Goal: Communication & Community: Answer question/provide support

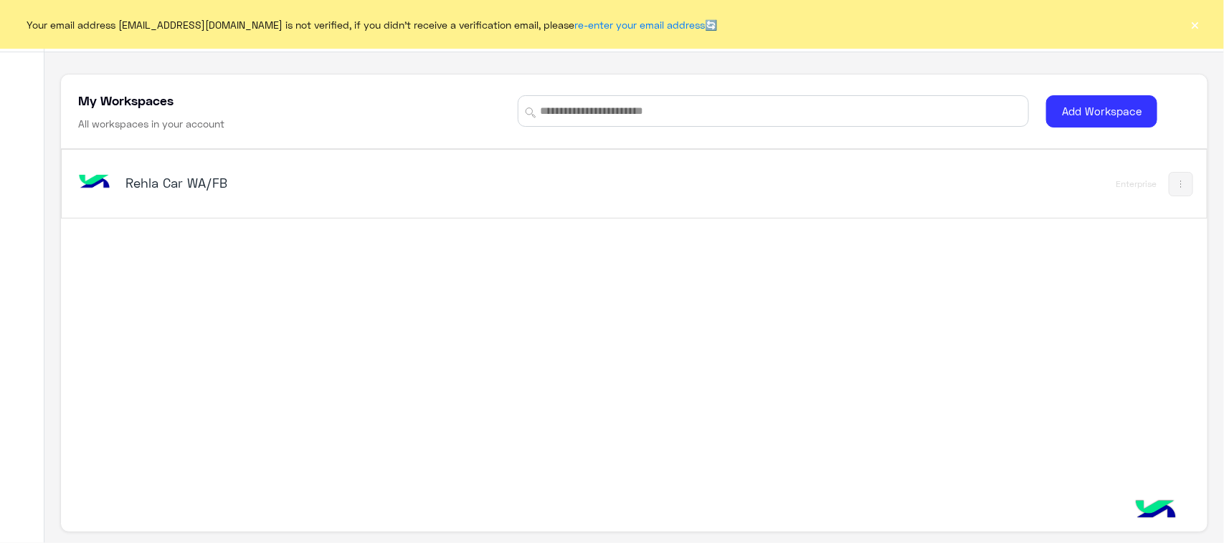
click at [196, 184] on h5 "Rehla Car WA/FB" at bounding box center [326, 182] width 402 height 17
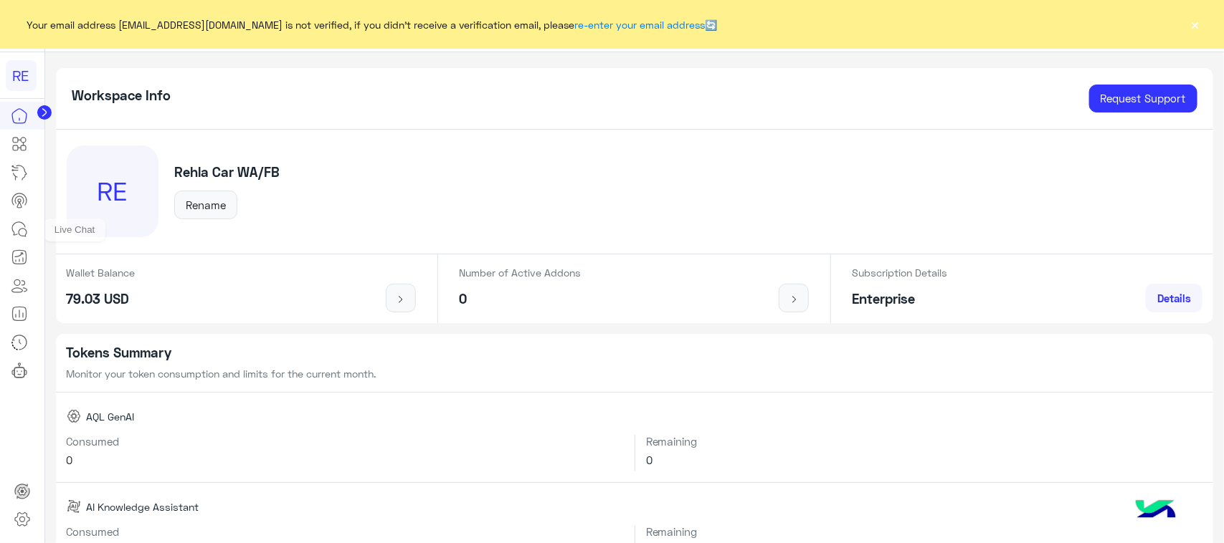
click at [16, 238] on icon at bounding box center [19, 229] width 17 height 17
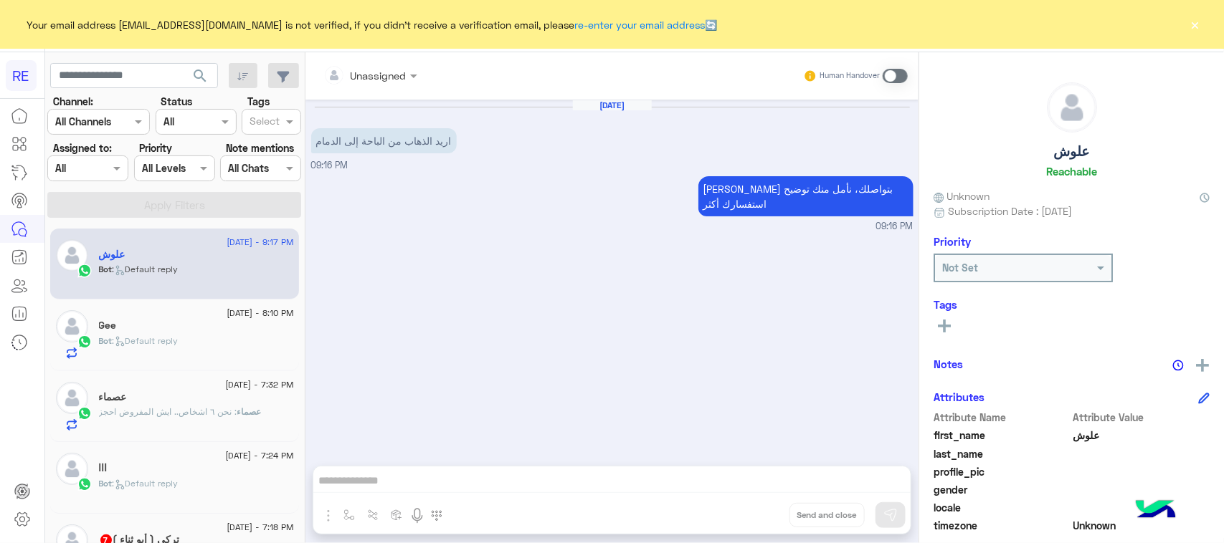
click at [889, 72] on span at bounding box center [894, 76] width 25 height 14
click at [345, 517] on img "button" at bounding box center [348, 515] width 11 height 11
click at [399, 471] on ng-select "enter flow name" at bounding box center [392, 484] width 108 height 26
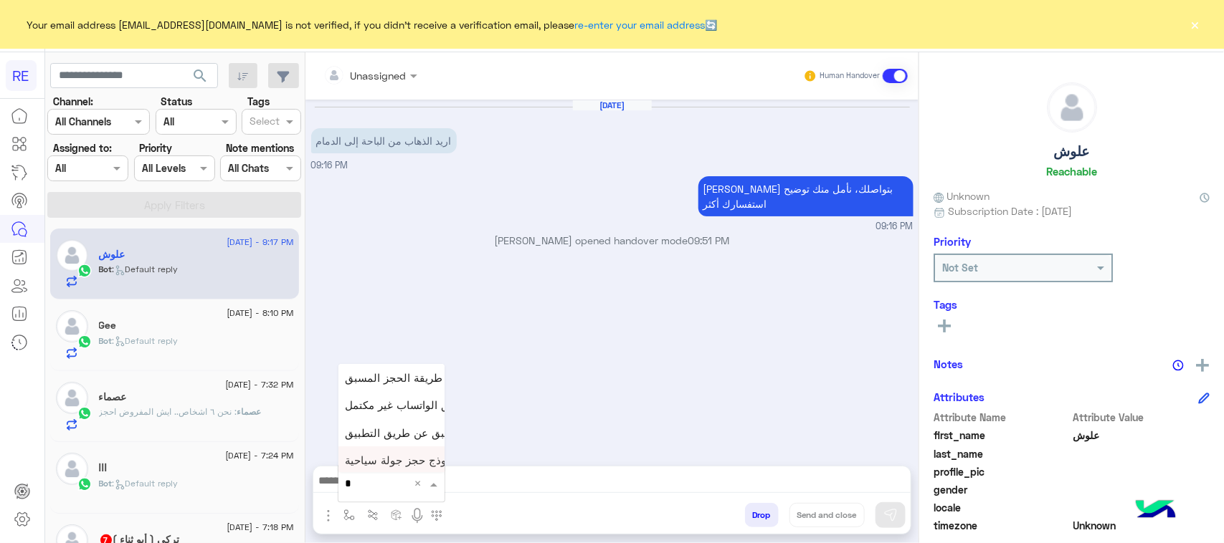
type input "**"
click at [377, 381] on span "طريقة الحجز المسبق" at bounding box center [393, 377] width 97 height 13
type textarea "**********"
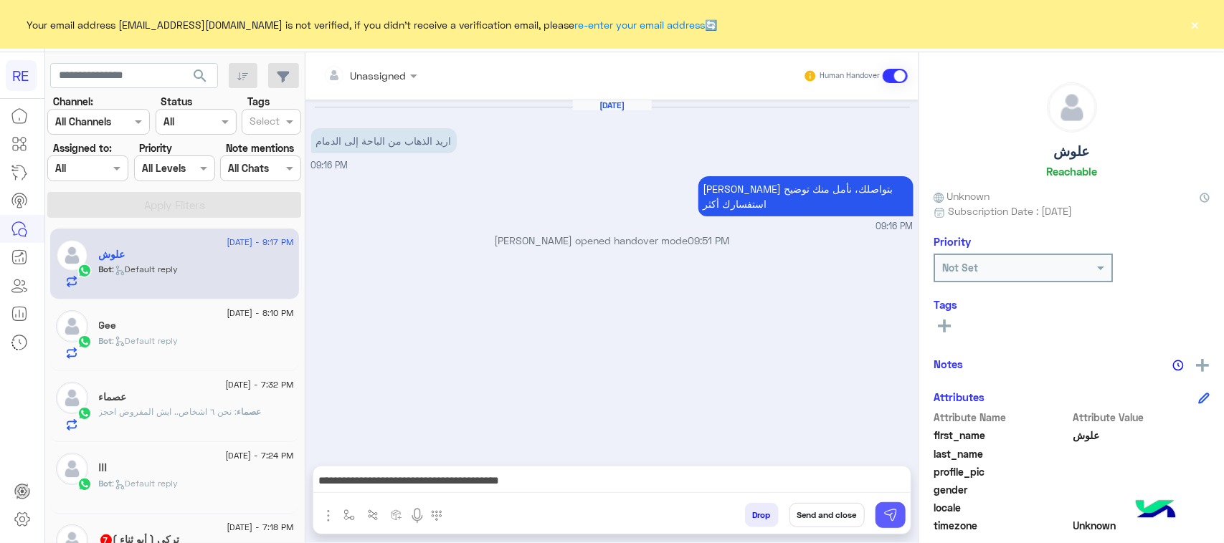
click at [879, 524] on button at bounding box center [890, 515] width 30 height 26
click at [187, 381] on div "[DATE] - 7:32 PM عصماء عصماء : نحن ٦ اشخاص.. ايش المفروض احجز" at bounding box center [174, 407] width 249 height 72
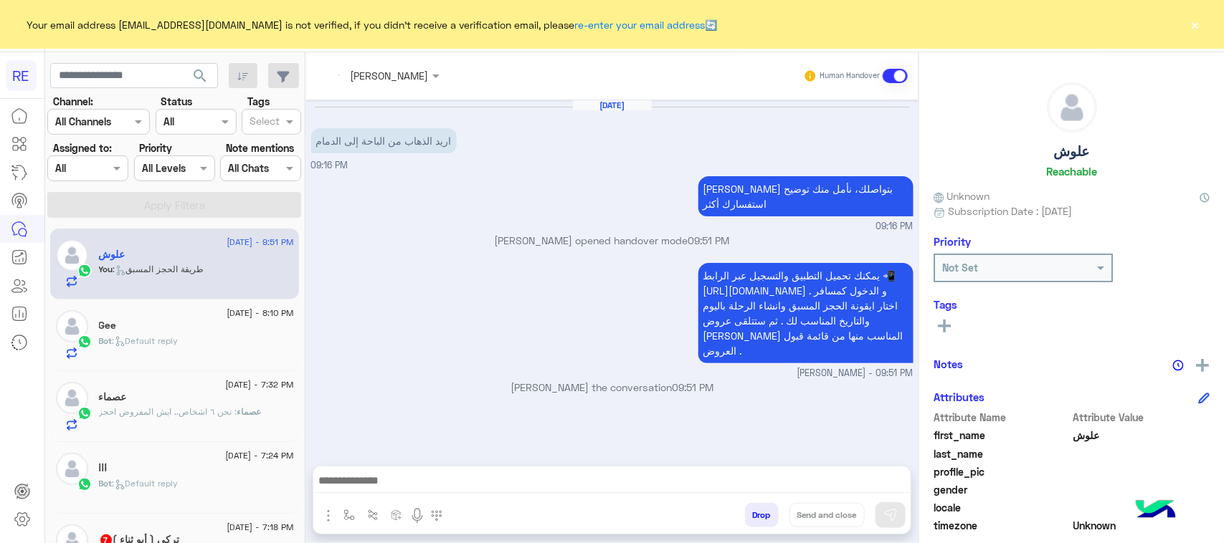
click at [202, 377] on div "[DATE] - 7:32 PM عصماء عصماء : نحن ٦ اشخاص.. ايش المفروض احجز" at bounding box center [174, 407] width 249 height 72
click at [226, 395] on div "عصماء" at bounding box center [196, 398] width 195 height 15
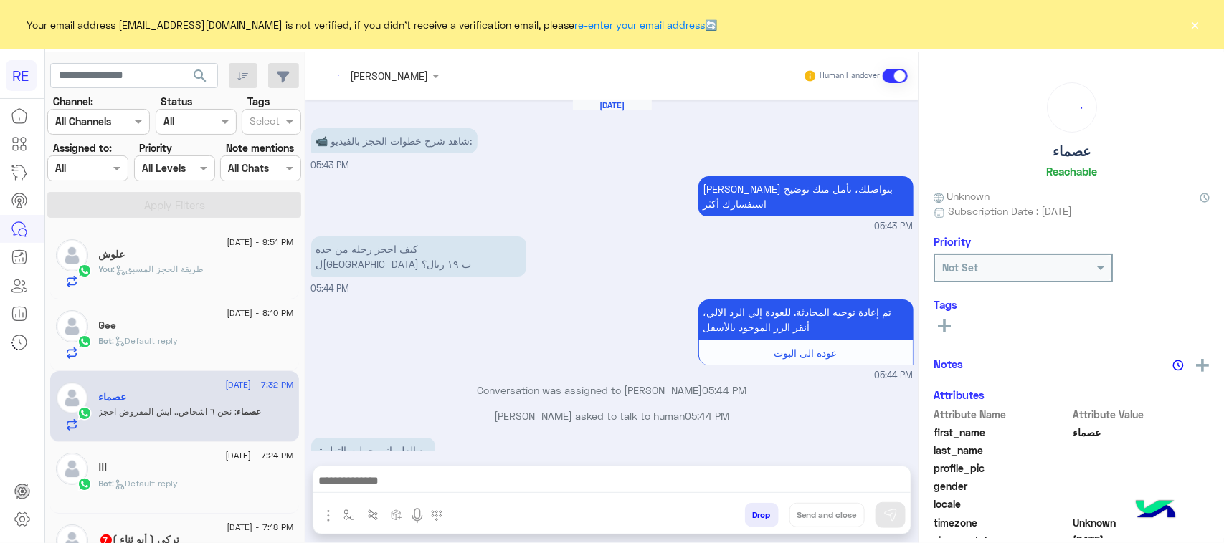
scroll to position [689, 0]
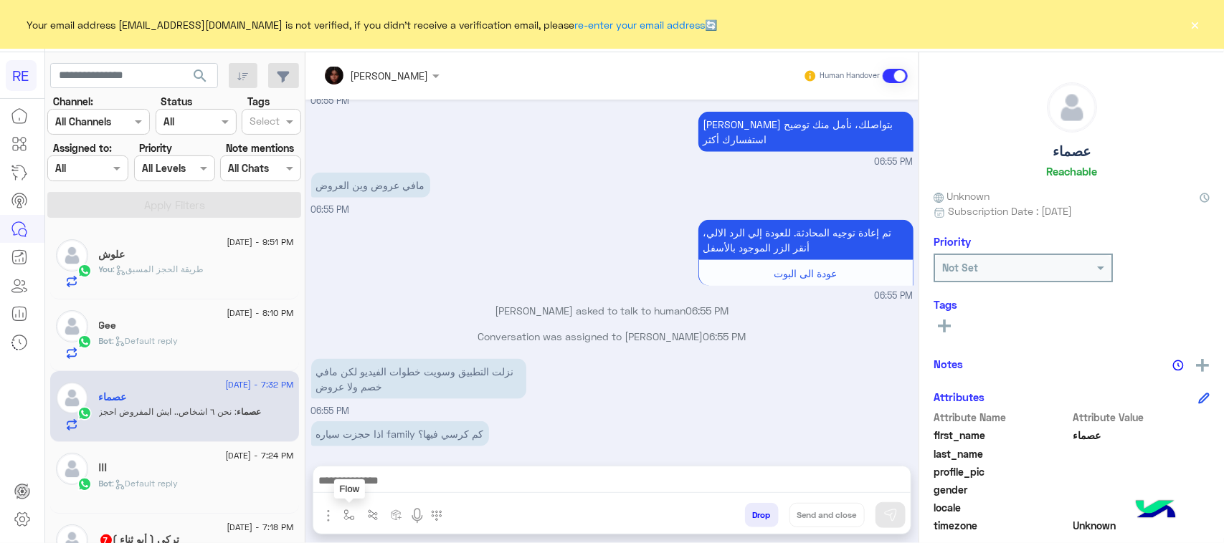
click at [343, 520] on button "button" at bounding box center [350, 515] width 24 height 24
click at [357, 490] on input "text" at bounding box center [374, 484] width 59 height 16
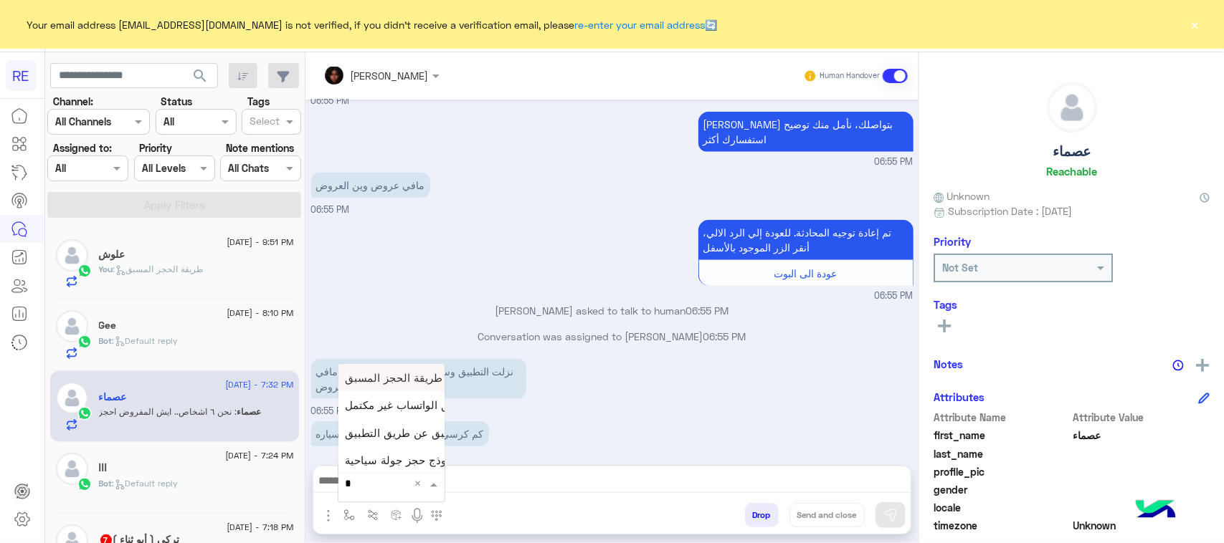
type input "**"
click at [381, 382] on span "طريقة الحجز المسبق" at bounding box center [393, 377] width 97 height 13
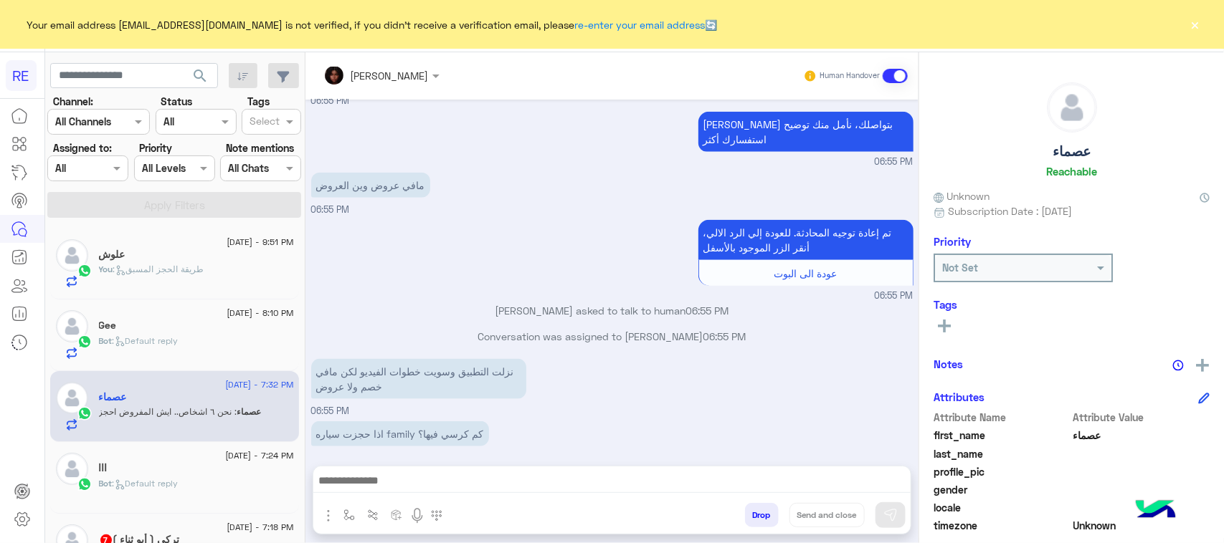
type textarea "**********"
click at [889, 516] on img at bounding box center [890, 515] width 14 height 14
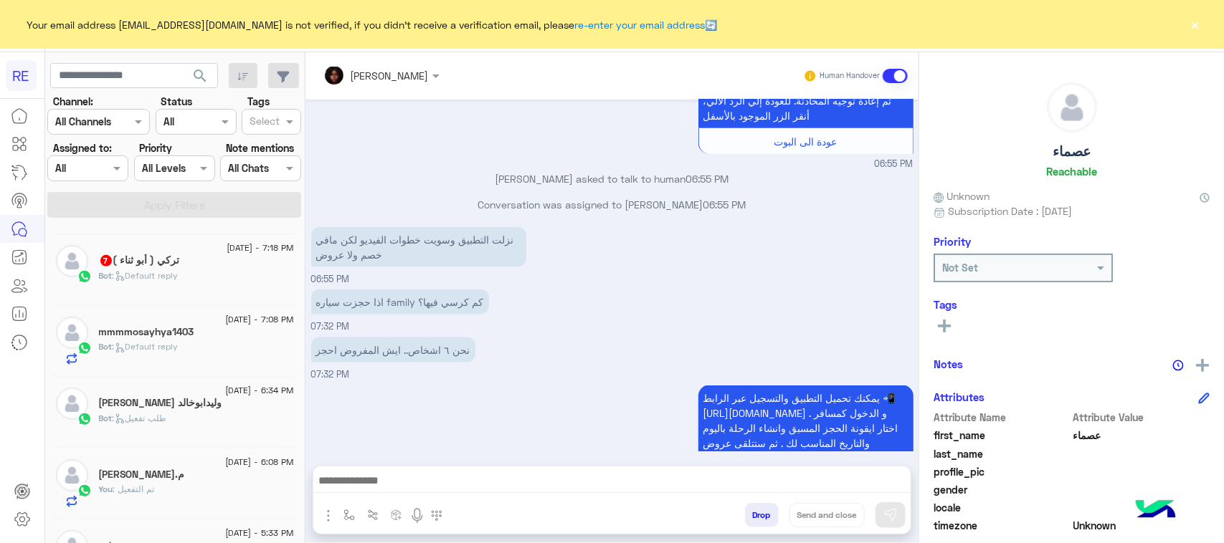
scroll to position [269, 0]
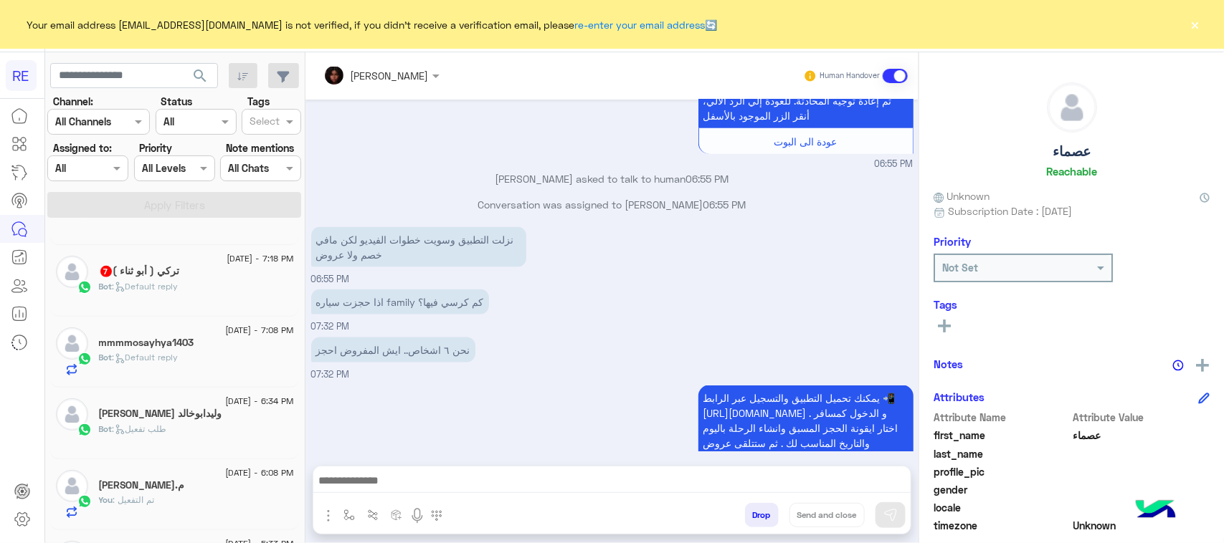
click at [156, 273] on h5 "تركي ( أبو ثناء ) 7" at bounding box center [139, 271] width 81 height 12
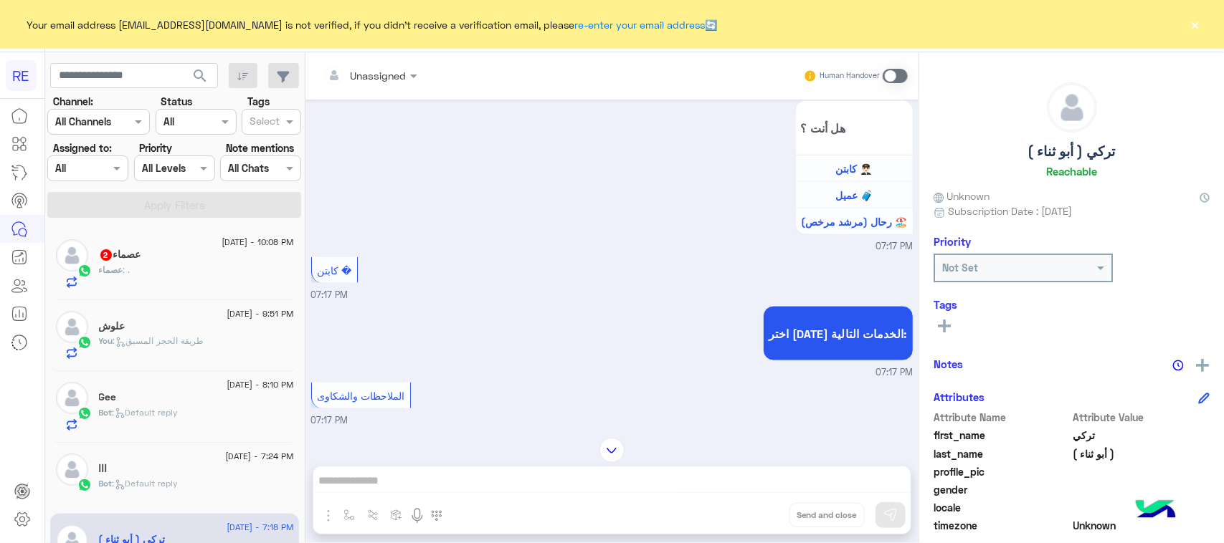
click at [196, 275] on div "عصماء : ." at bounding box center [196, 276] width 195 height 25
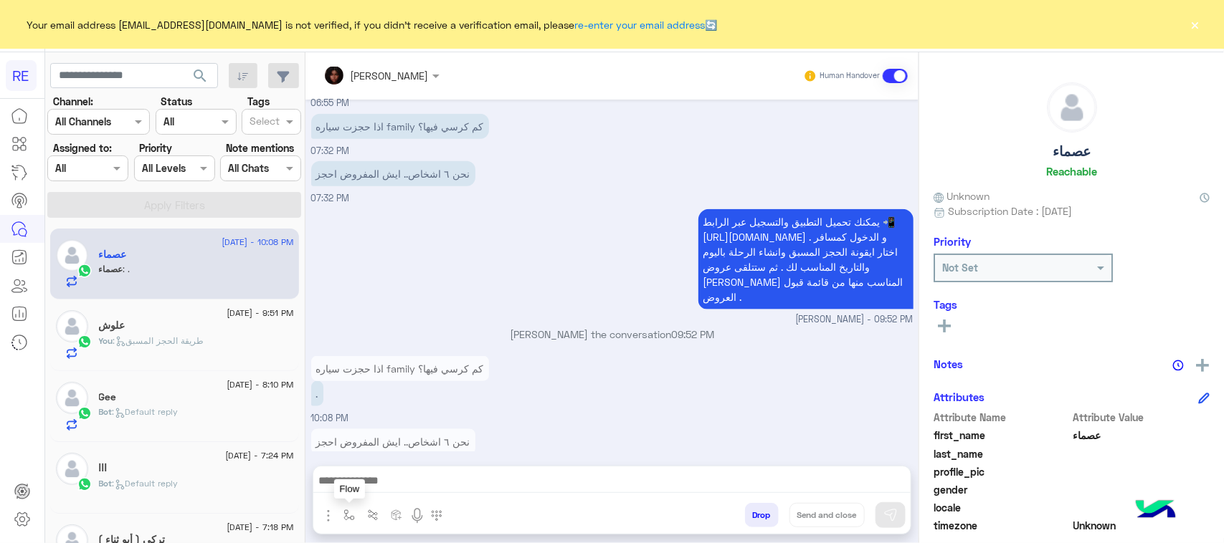
click at [350, 520] on img "button" at bounding box center [348, 515] width 11 height 11
click at [373, 497] on div "enter flow name" at bounding box center [393, 484] width 110 height 38
click at [375, 489] on input "text" at bounding box center [374, 484] width 59 height 16
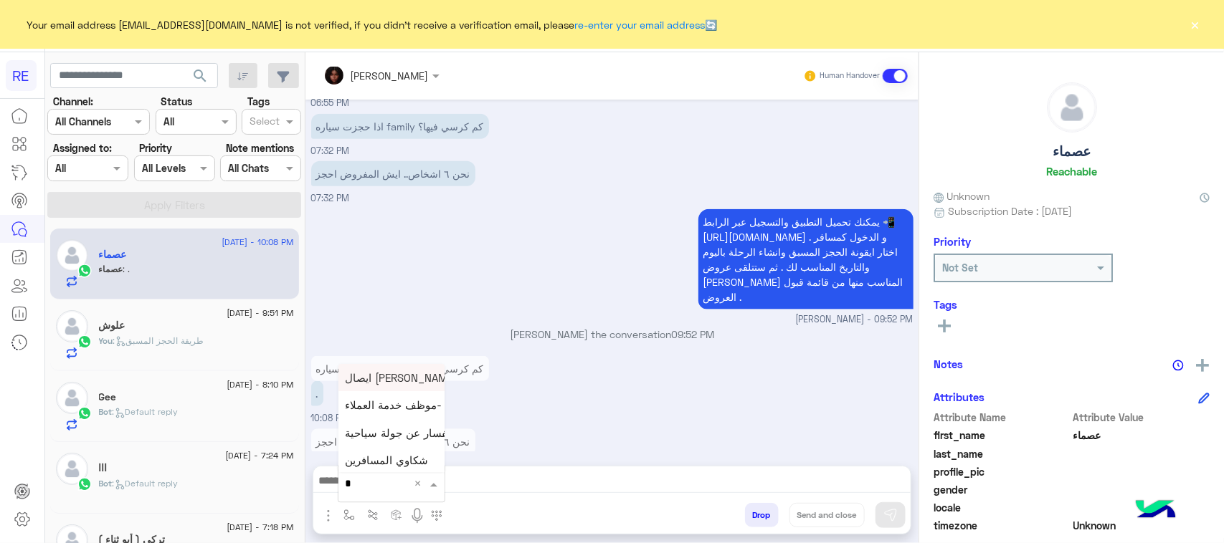
type input "**"
click at [374, 409] on span "فئات السيارات" at bounding box center [378, 405] width 67 height 13
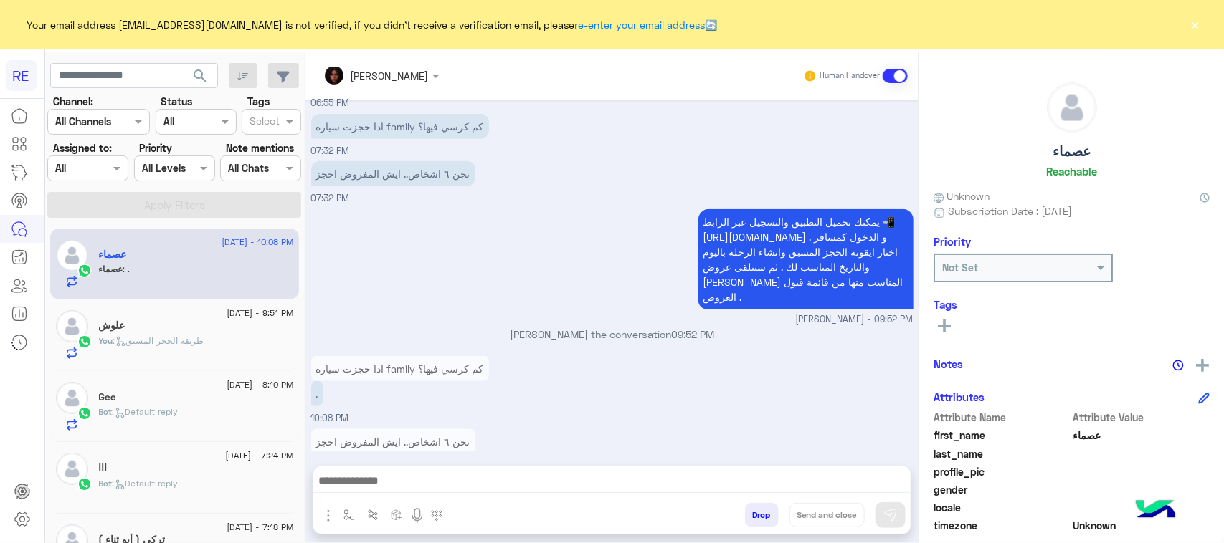
type textarea "**********"
click at [883, 517] on img at bounding box center [890, 515] width 14 height 14
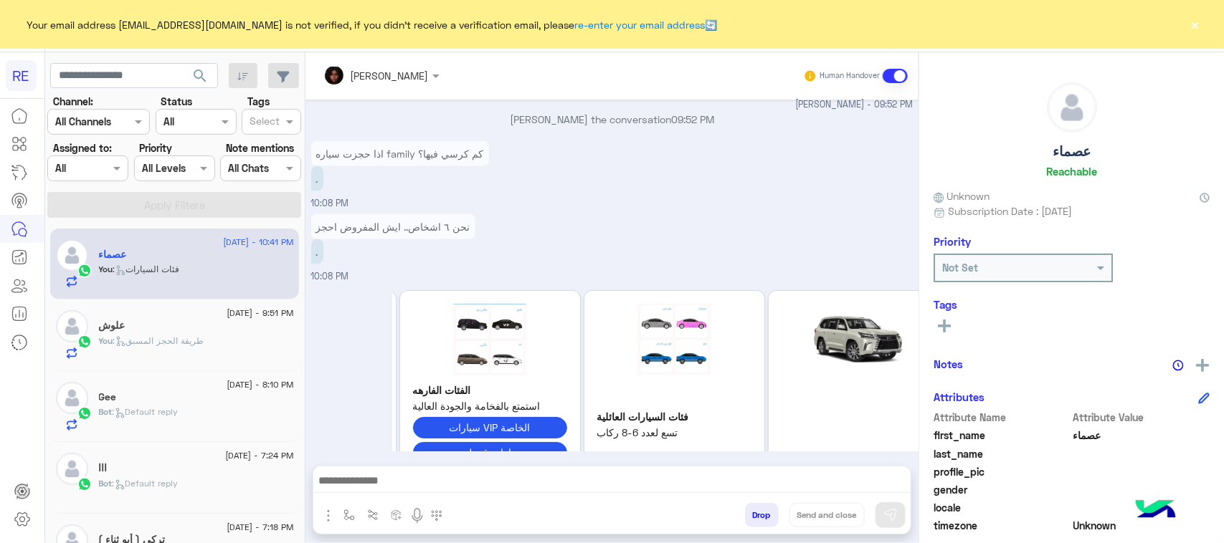
drag, startPoint x: 725, startPoint y: 332, endPoint x: 545, endPoint y: 301, distance: 181.8
click at [545, 301] on div "الفئات الفارهه استمتع بالفخامة والجودة العالية سيارات VIP الخاصة سيارات قو بلس" at bounding box center [490, 381] width 166 height 181
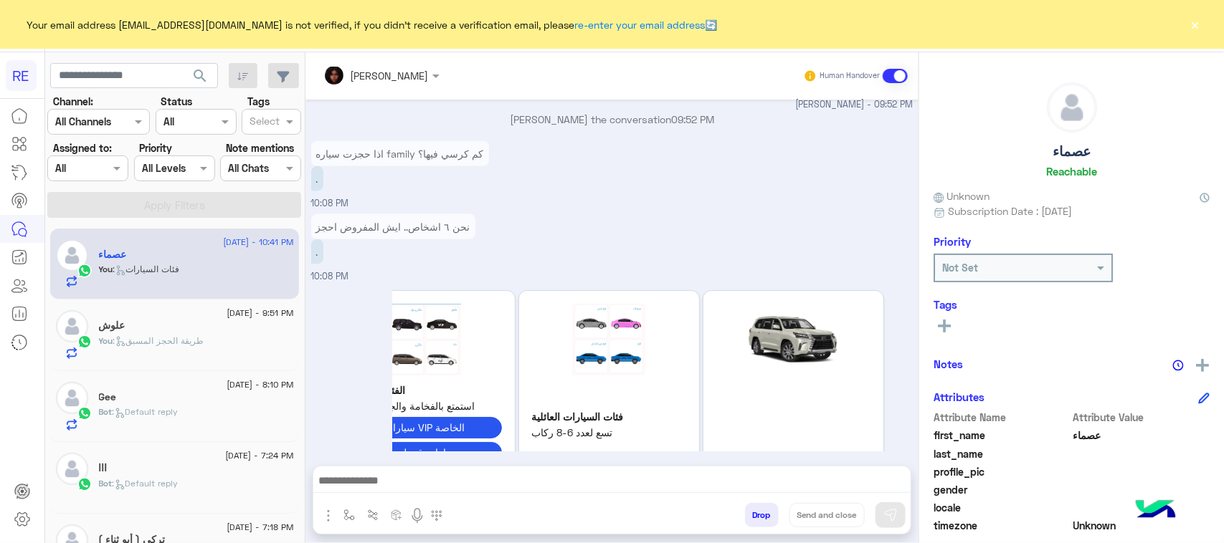
drag, startPoint x: 769, startPoint y: 312, endPoint x: 596, endPoint y: 320, distance: 172.9
click at [596, 320] on div "فئة قو - بين المدن -توفير اكثر للسفر بين المدن سيارة صغيرة تسع لـ4ركاب الفئات ا…" at bounding box center [516, 381] width 737 height 183
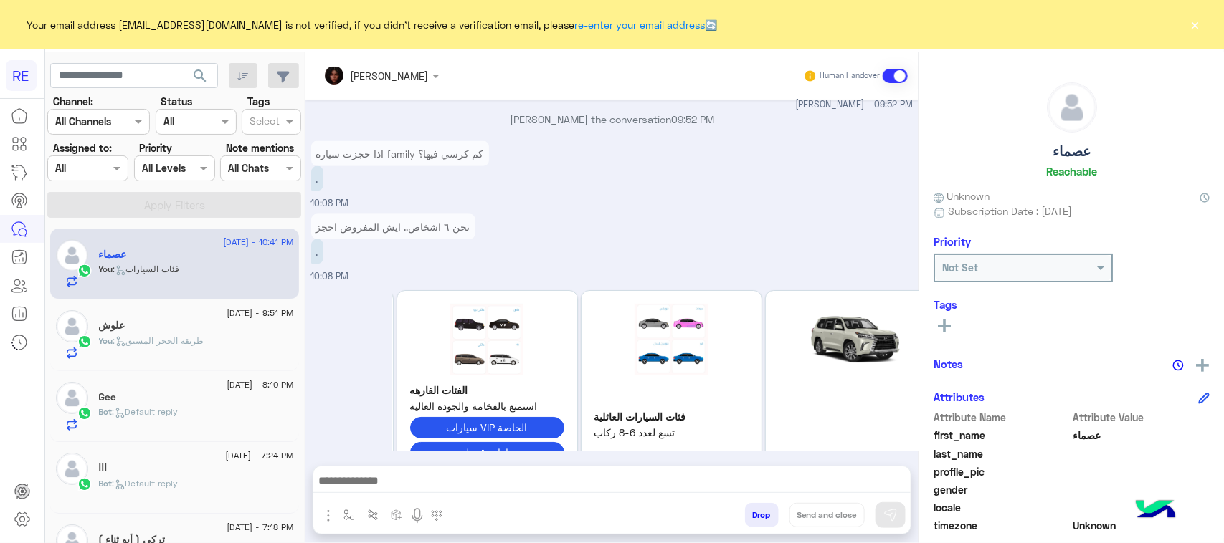
drag, startPoint x: 697, startPoint y: 325, endPoint x: 884, endPoint y: 338, distance: 186.9
click at [884, 338] on div "فئة قو - بين المدن -توفير اكثر للسفر بين المدن سيارة صغيرة تسع لـ4ركاب الفئات ا…" at bounding box center [579, 381] width 737 height 183
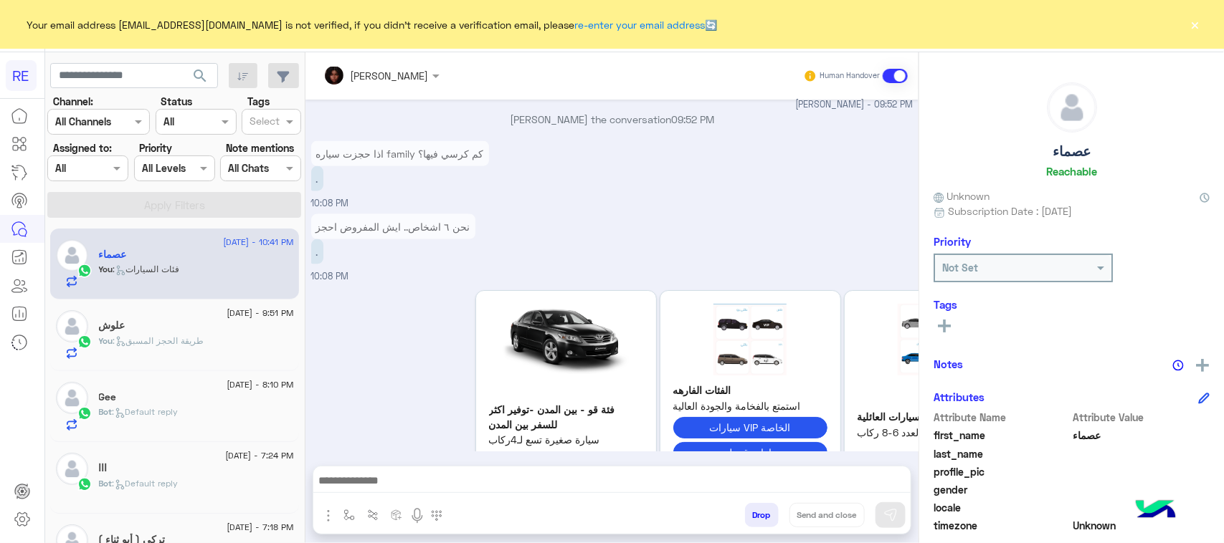
drag, startPoint x: 522, startPoint y: 320, endPoint x: 787, endPoint y: 291, distance: 266.8
click at [787, 304] on img at bounding box center [750, 340] width 154 height 72
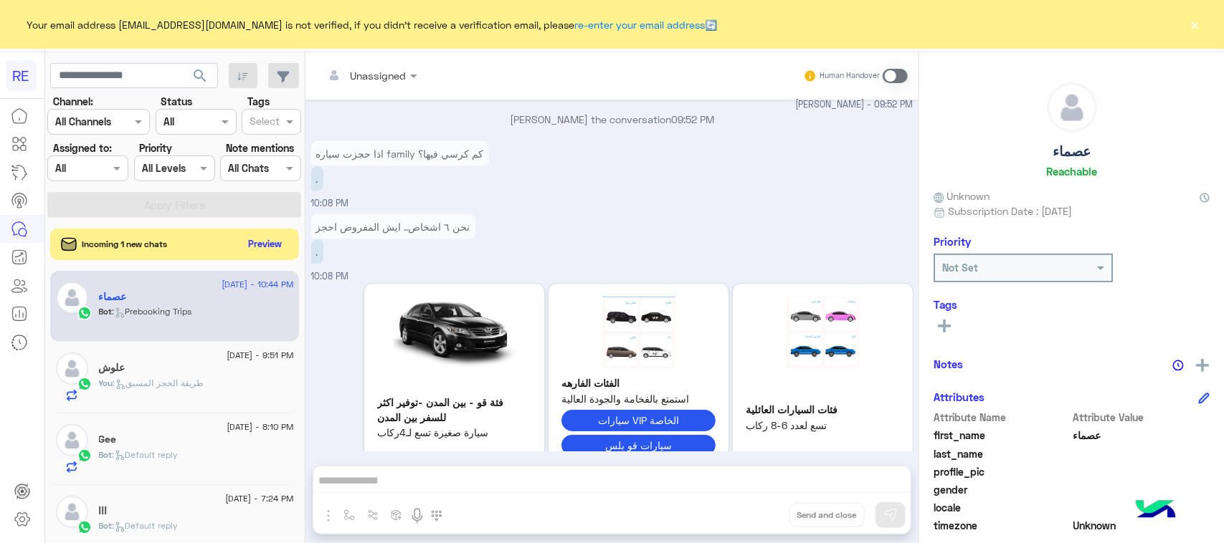
scroll to position [2582, 0]
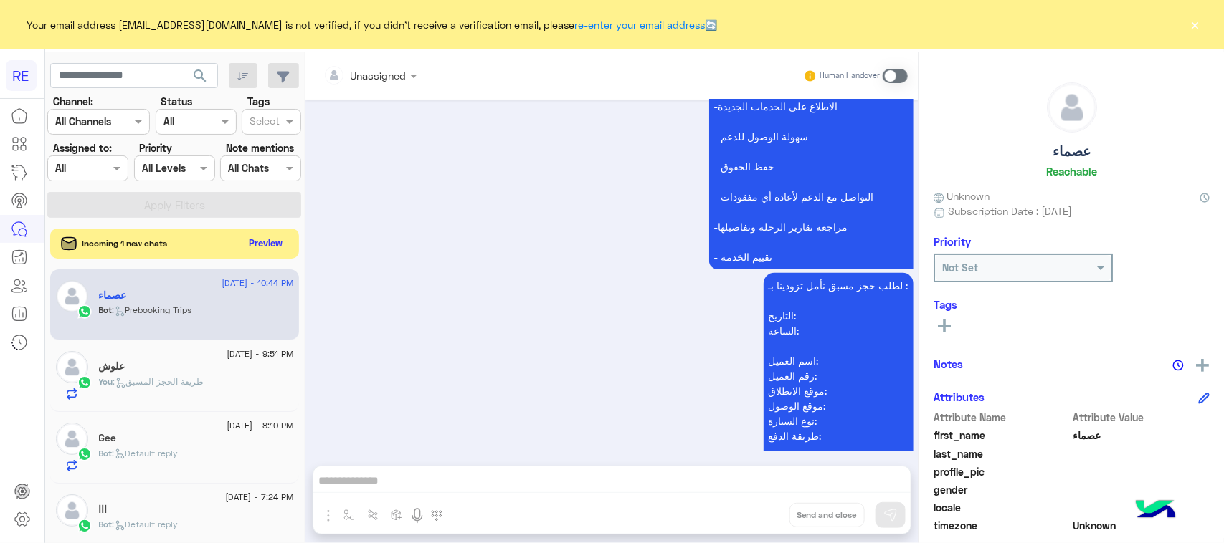
click at [259, 247] on button "Preview" at bounding box center [266, 243] width 44 height 19
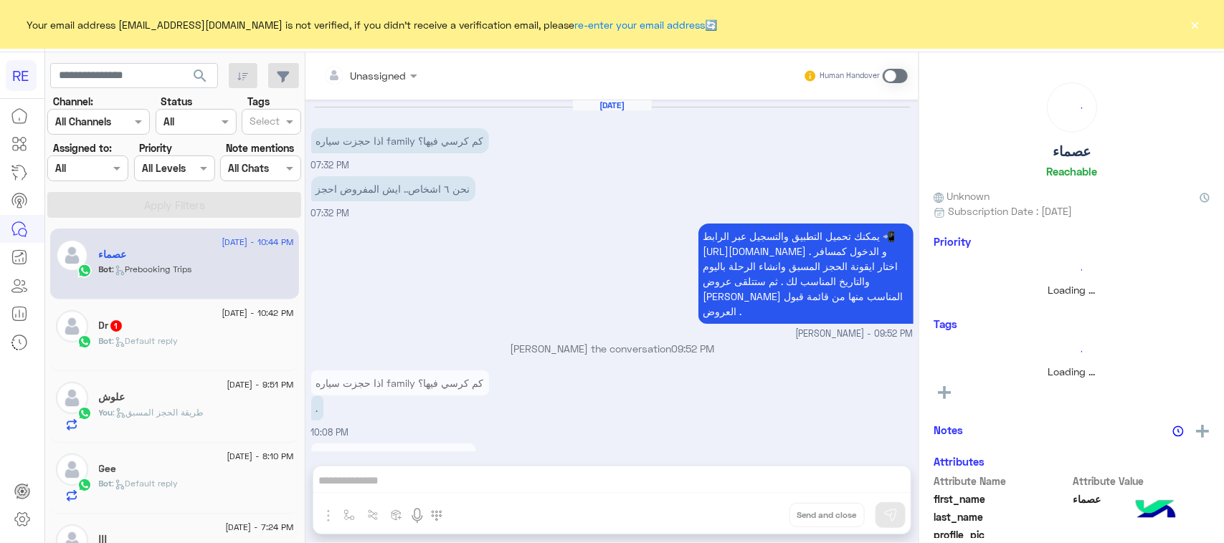
scroll to position [1889, 0]
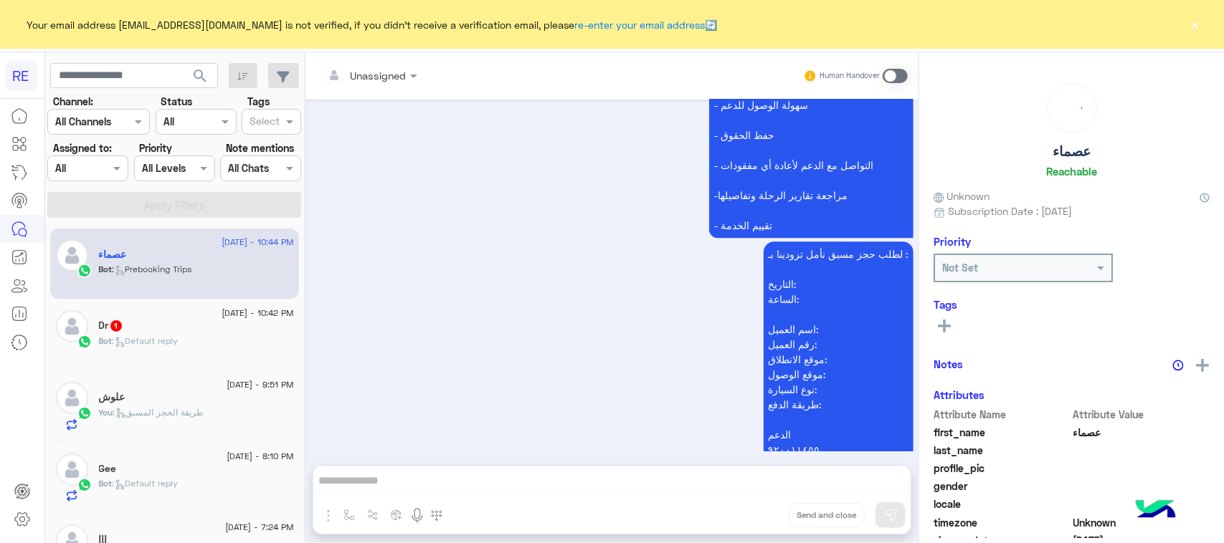
click at [191, 352] on div "Bot : Default reply" at bounding box center [196, 347] width 195 height 25
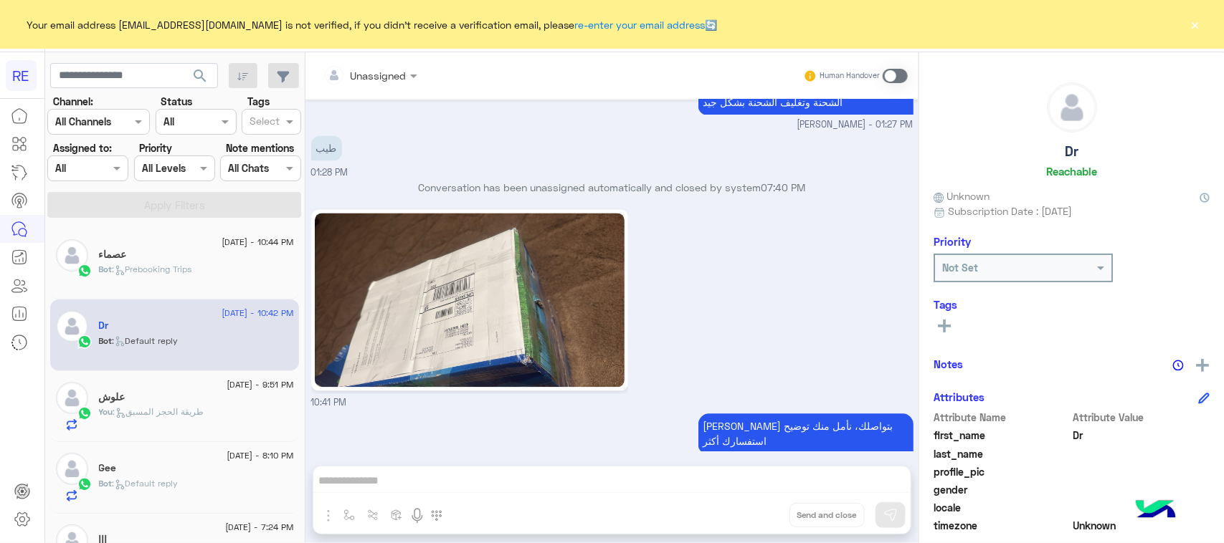
scroll to position [1290, 0]
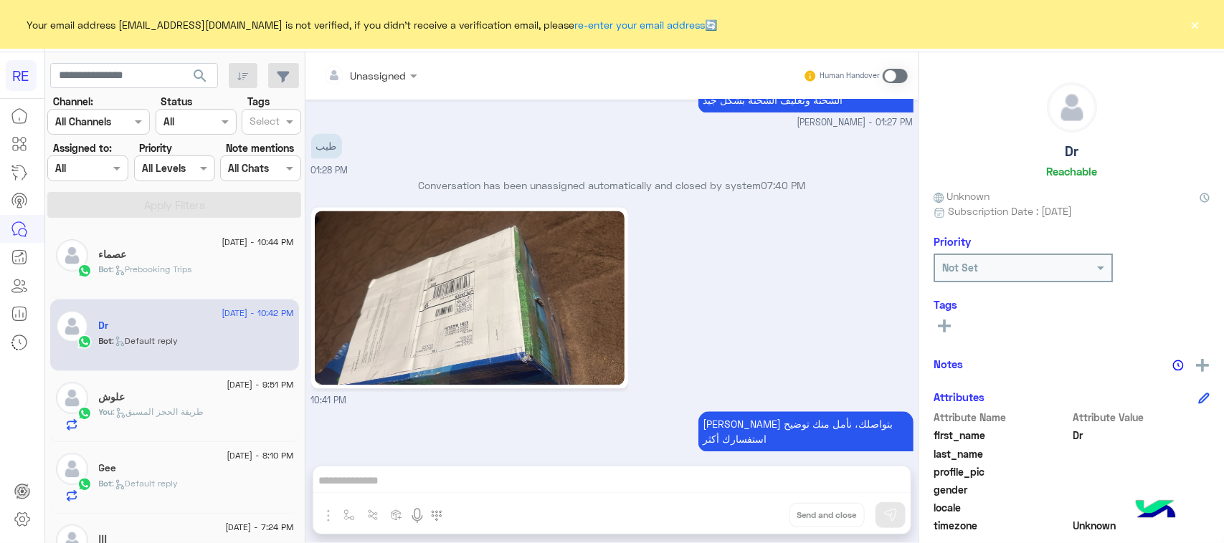
click at [536, 317] on img at bounding box center [470, 298] width 310 height 174
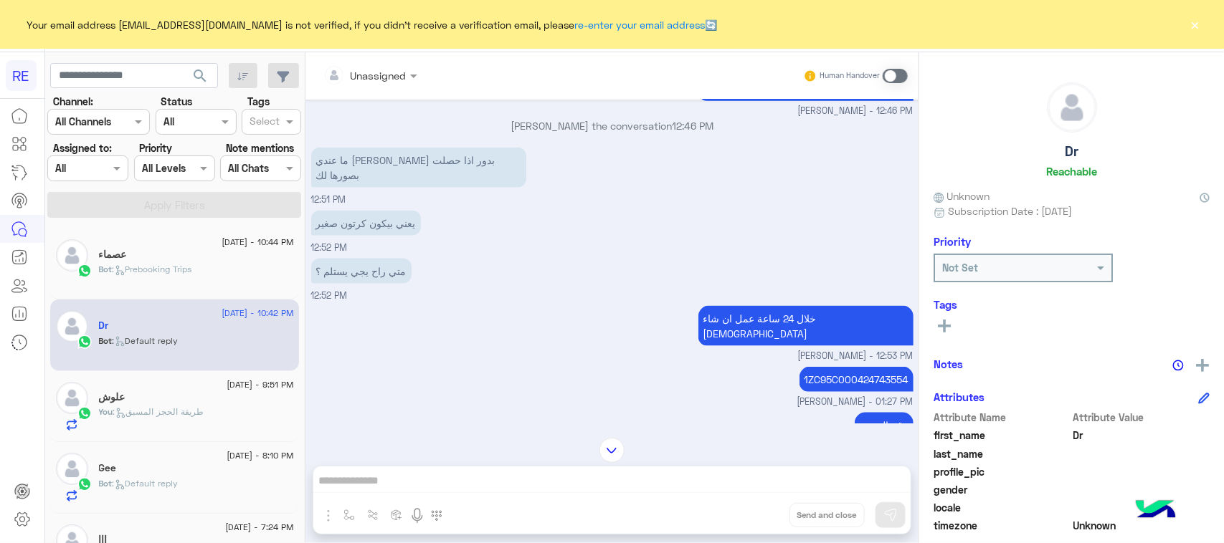
scroll to position [842, 0]
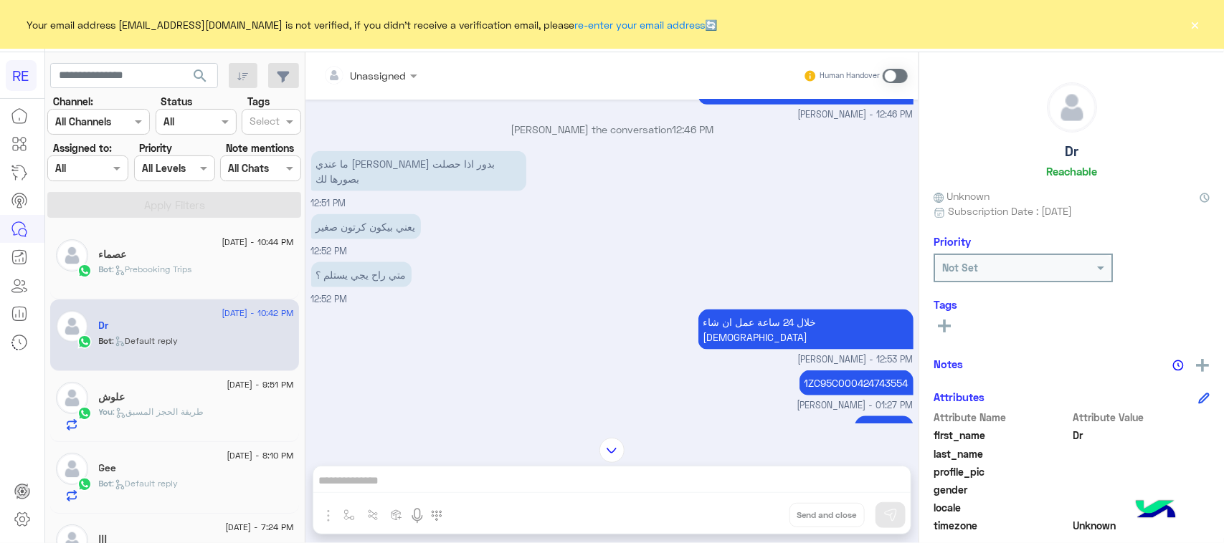
click at [156, 271] on span ": Prebooking Trips" at bounding box center [153, 269] width 80 height 11
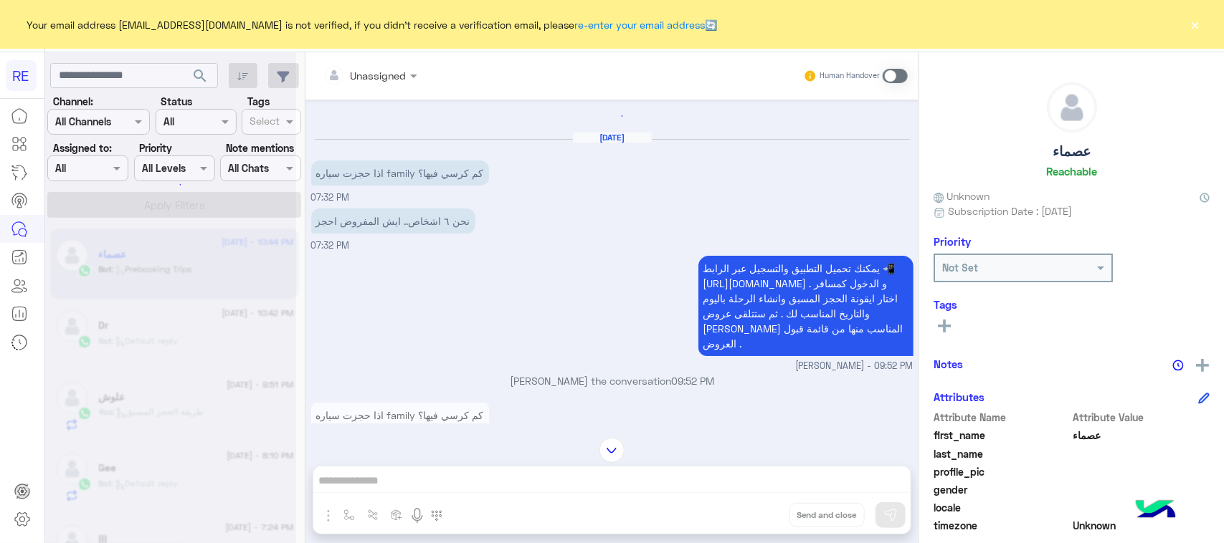
scroll to position [887, 0]
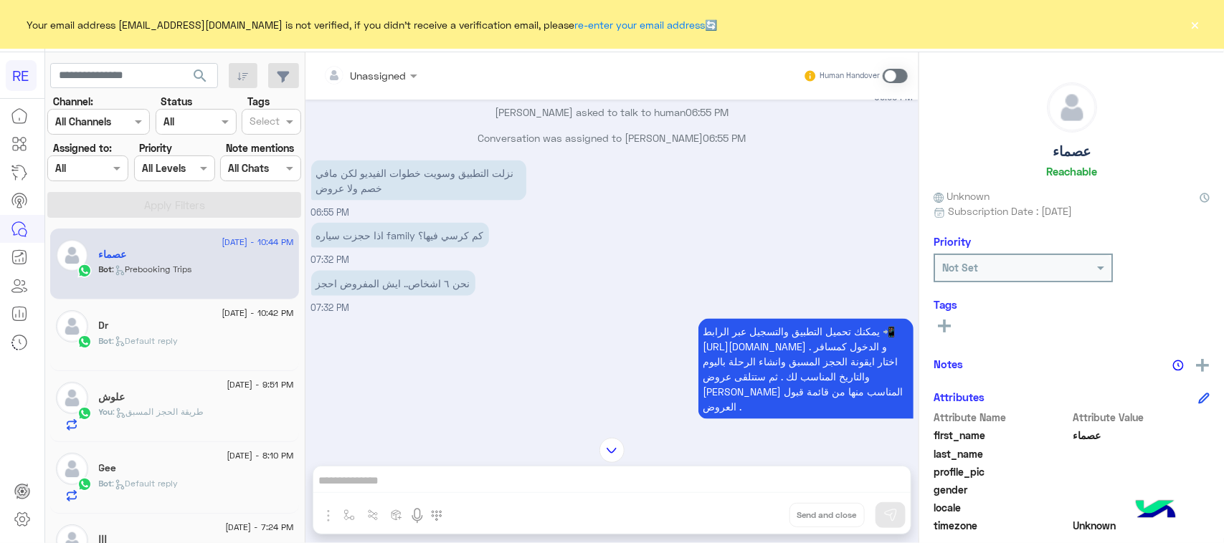
click at [499, 434] on div "Unassigned Human Handover [DATE] 📹 شاهد شرح خطوات الحجز بالفيديو: 05:43 PM [PER…" at bounding box center [611, 300] width 613 height 497
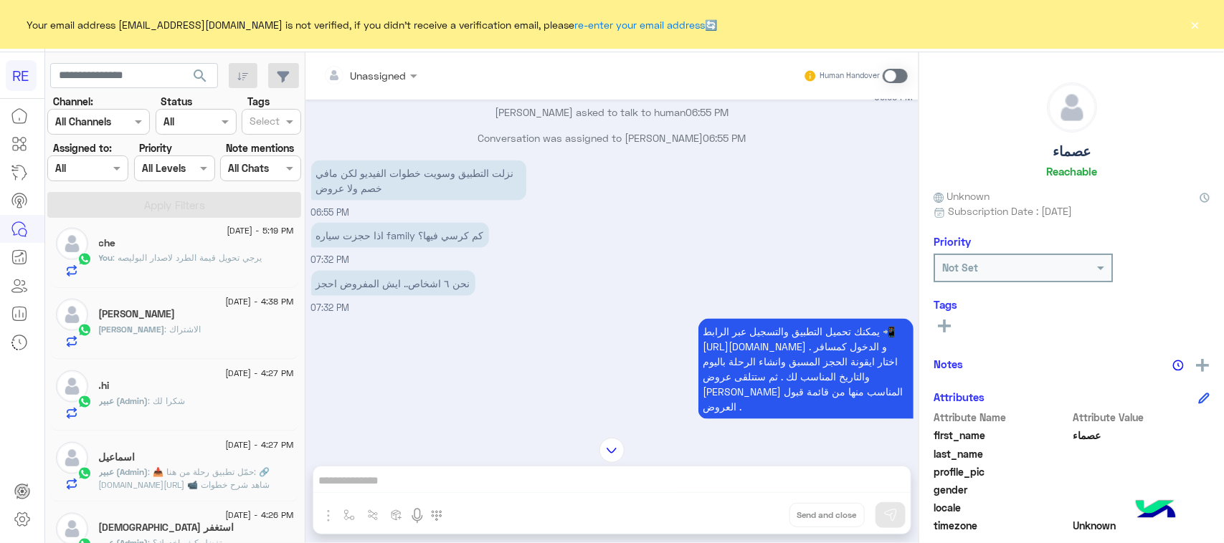
scroll to position [986, 0]
